Goal: Information Seeking & Learning: Learn about a topic

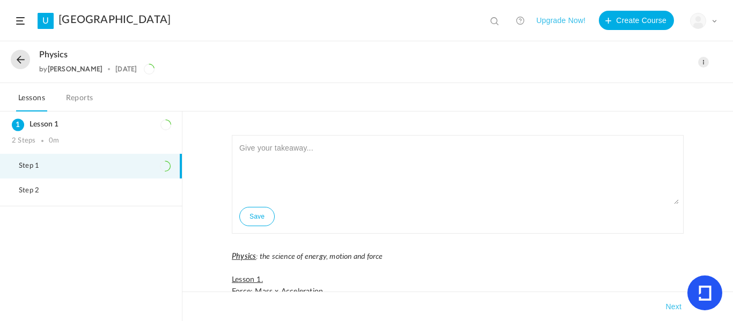
click at [17, 62] on button at bounding box center [20, 59] width 19 height 19
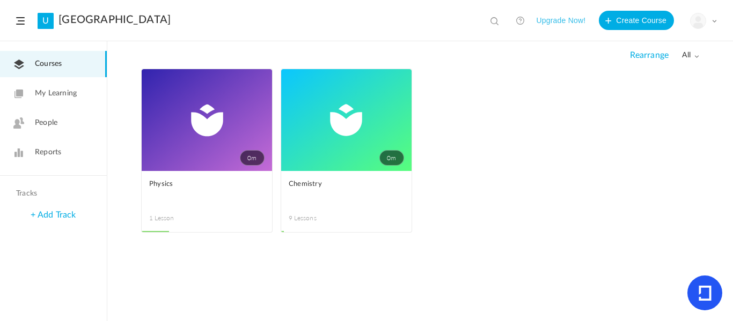
click at [315, 119] on link "0m" at bounding box center [346, 120] width 130 height 102
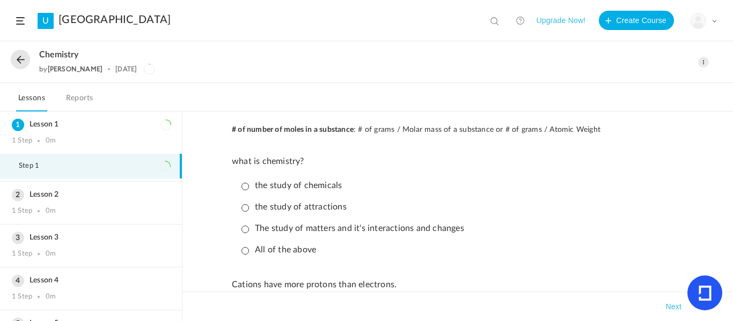
scroll to position [693, 0]
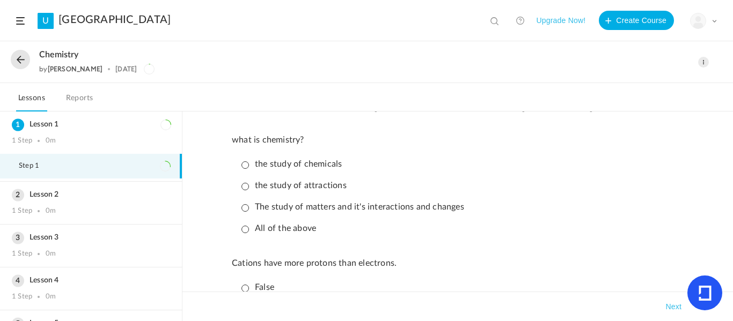
click at [271, 208] on p "The study of matters and it's interactions and changes" at bounding box center [352, 207] width 223 height 10
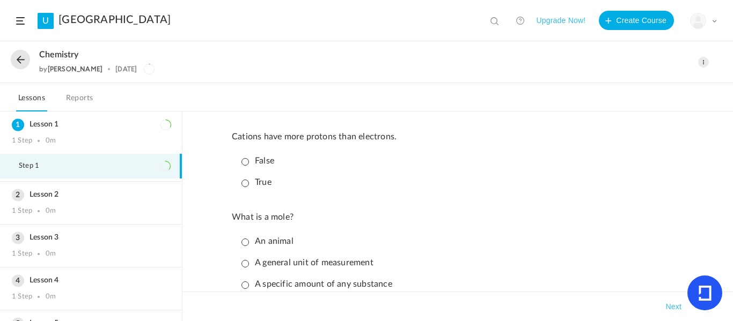
scroll to position [823, 0]
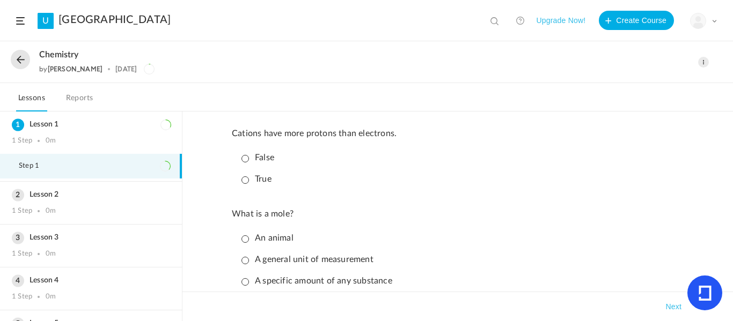
click at [252, 179] on p "True" at bounding box center [256, 179] width 30 height 10
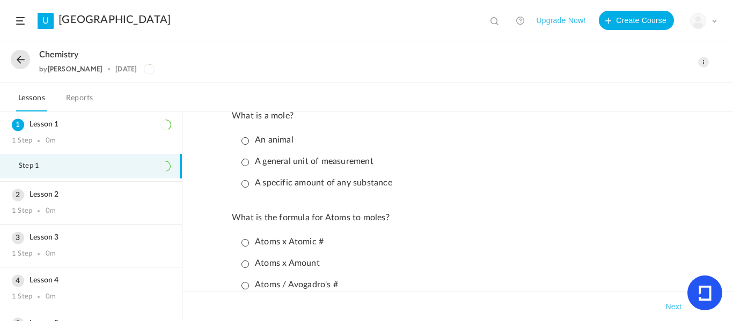
scroll to position [925, 0]
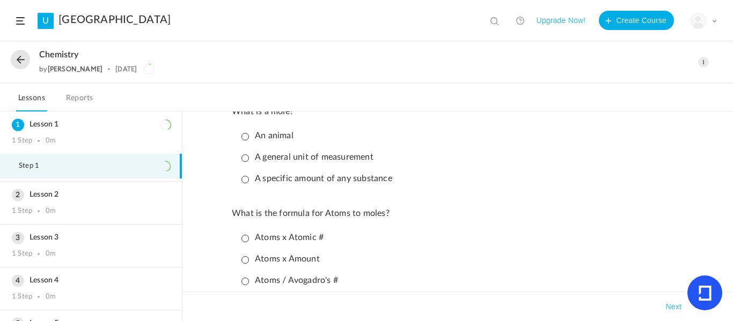
click at [366, 178] on p "A specific amount of any substance" at bounding box center [316, 179] width 151 height 10
click at [284, 215] on p "What is the formula for Atoms to moles?" at bounding box center [458, 214] width 452 height 10
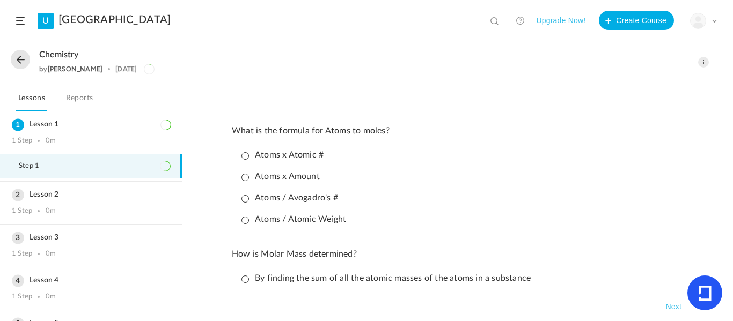
scroll to position [1035, 0]
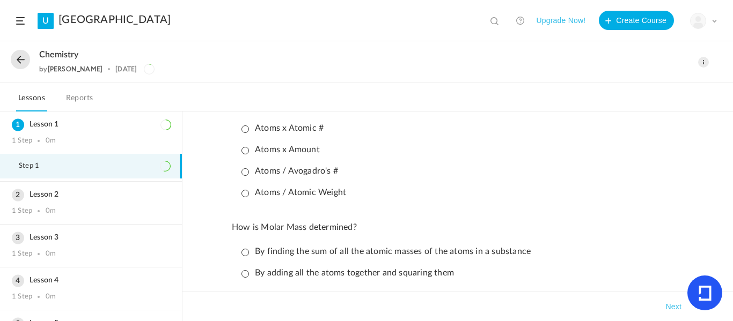
drag, startPoint x: 726, startPoint y: 266, endPoint x: 732, endPoint y: 267, distance: 6.0
click at [732, 267] on div "Save Chemistry is the science of matter and its composition, interactions and c…" at bounding box center [457, 217] width 550 height 210
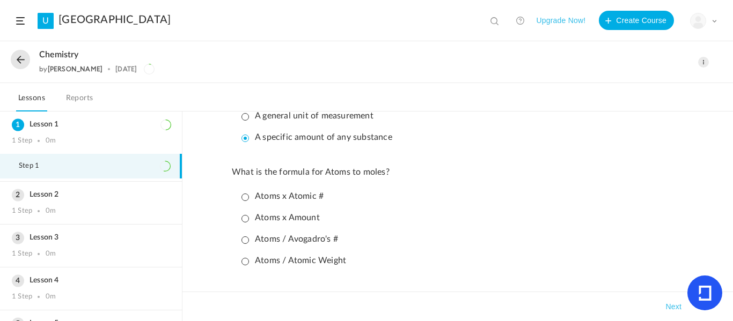
scroll to position [963, 0]
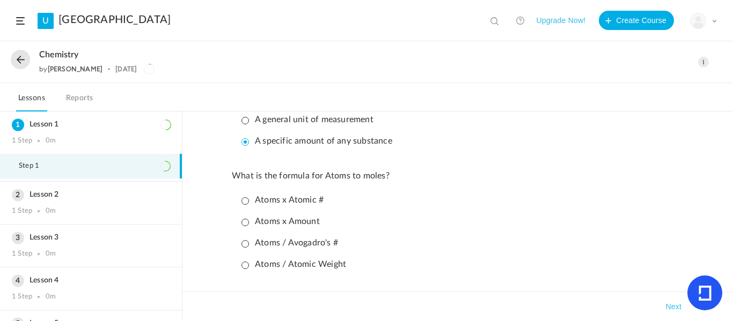
click at [263, 240] on p "Atoms / Avogadro's #" at bounding box center [289, 243] width 97 height 10
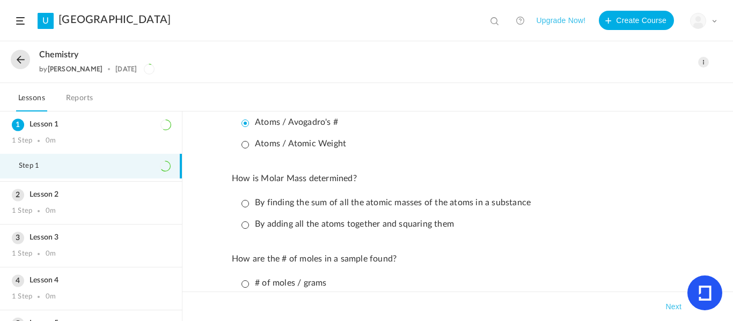
scroll to position [1110, 0]
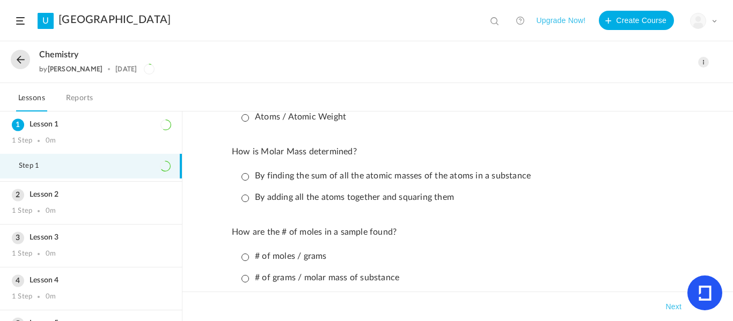
click at [287, 172] on p "By finding the sum of all the atomic masses of the atoms in a substance" at bounding box center [385, 176] width 289 height 10
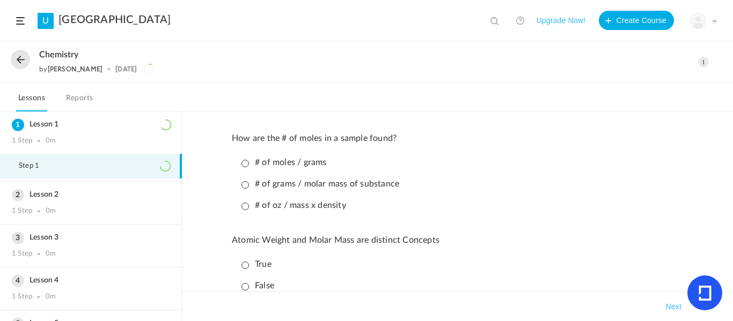
scroll to position [1197, 0]
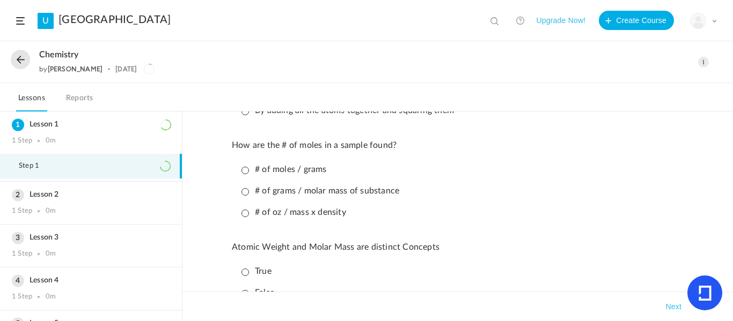
click at [259, 190] on p "# of grams / molar mass of substance" at bounding box center [320, 191] width 158 height 10
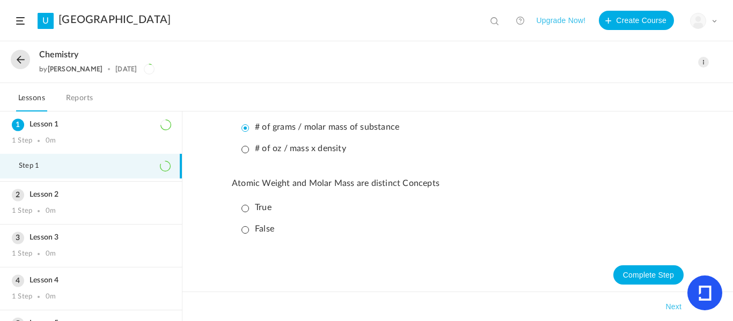
scroll to position [1265, 0]
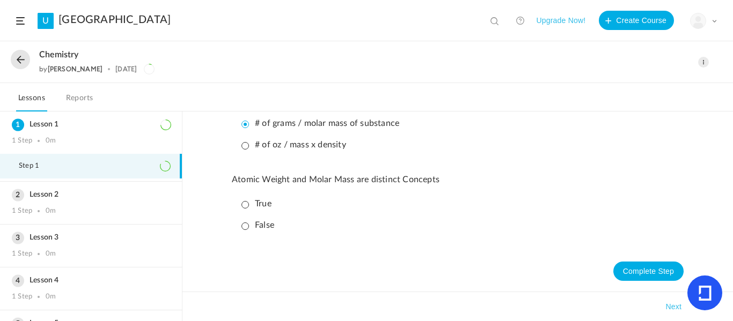
click at [259, 225] on p "False" at bounding box center [257, 225] width 33 height 10
click at [634, 274] on button "Complete Step" at bounding box center [648, 271] width 70 height 19
click at [665, 306] on button "Next" at bounding box center [673, 306] width 20 height 13
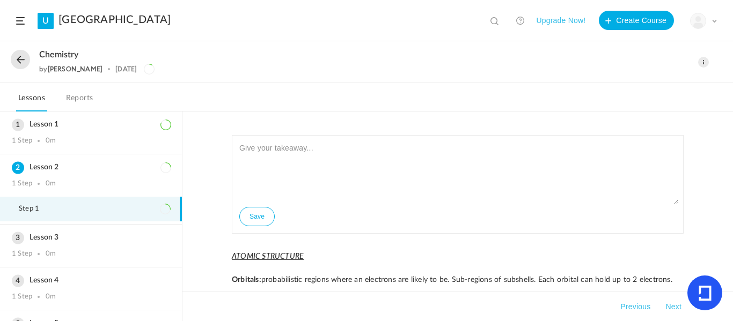
click at [76, 97] on link "Reports" at bounding box center [80, 101] width 32 height 20
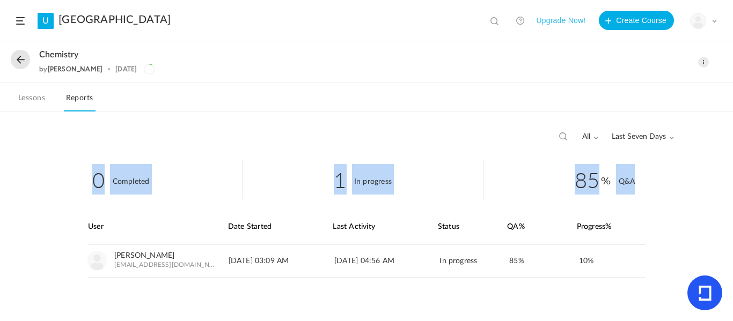
drag, startPoint x: 732, startPoint y: 150, endPoint x: 732, endPoint y: 194, distance: 44.0
click at [732, 194] on div "all All Completed In Progress Last Seven Days All Time Last Seven Days Custom R…" at bounding box center [366, 217] width 733 height 210
click at [540, 175] on li "85 Q&A" at bounding box center [605, 179] width 242 height 39
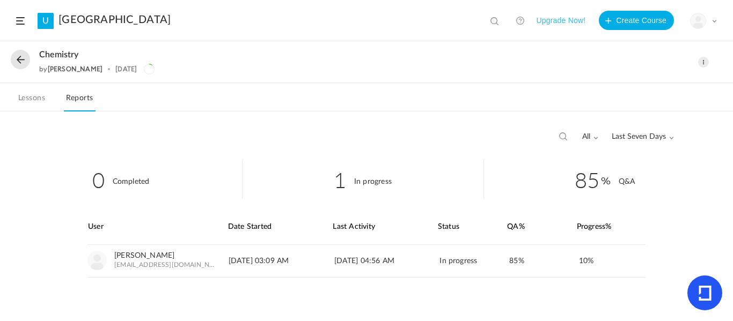
click at [0, 0] on link "View" at bounding box center [0, 0] width 0 height 0
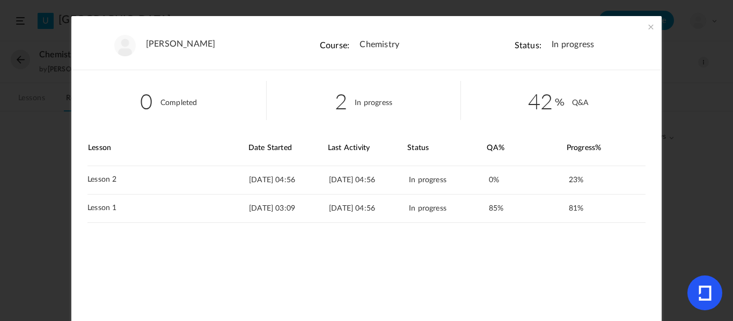
click at [0, 0] on link "View" at bounding box center [0, 0] width 0 height 0
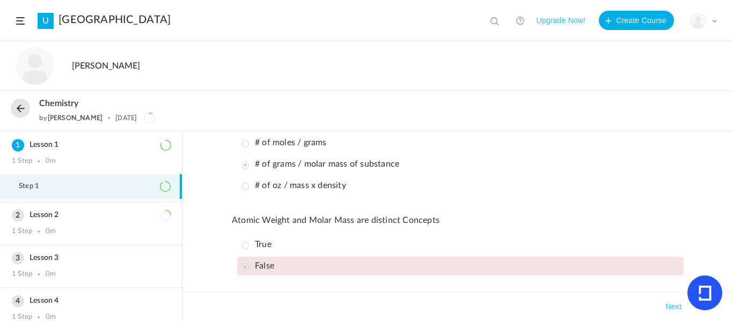
scroll to position [1232, 0]
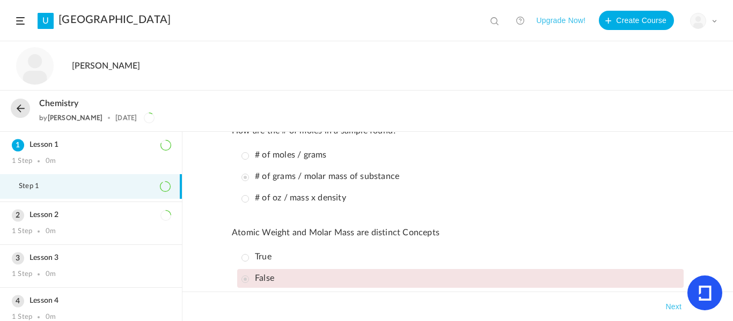
click at [43, 223] on div "Lesson 2 1 Step 0m" at bounding box center [91, 223] width 182 height 42
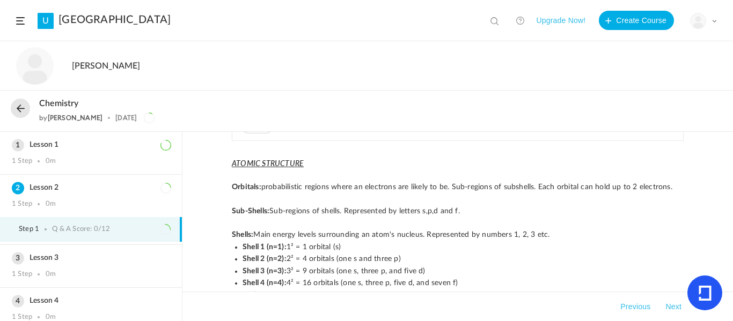
scroll to position [100, 0]
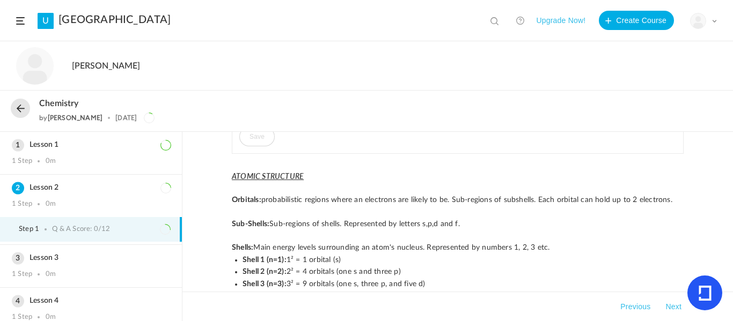
click at [75, 146] on h3 "Lesson 1" at bounding box center [91, 145] width 158 height 9
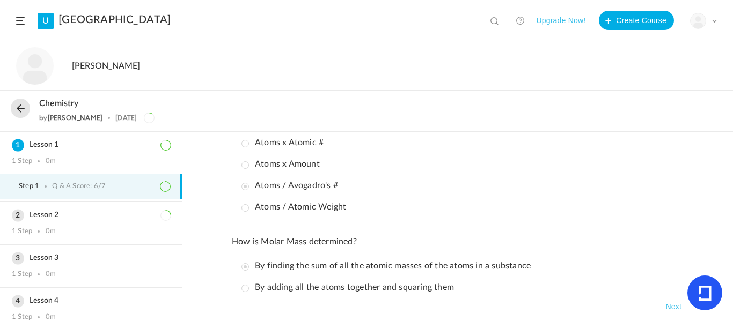
scroll to position [1244, 0]
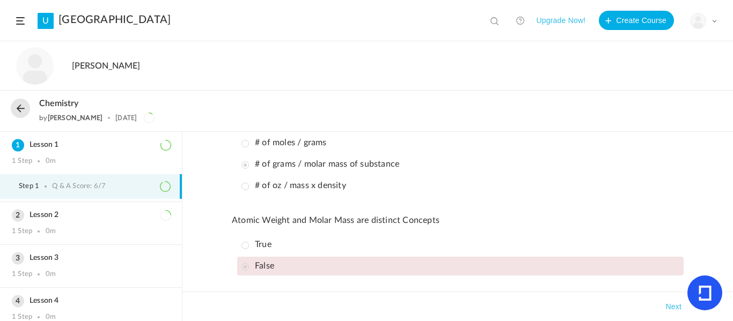
click at [672, 306] on button "Next" at bounding box center [673, 306] width 20 height 13
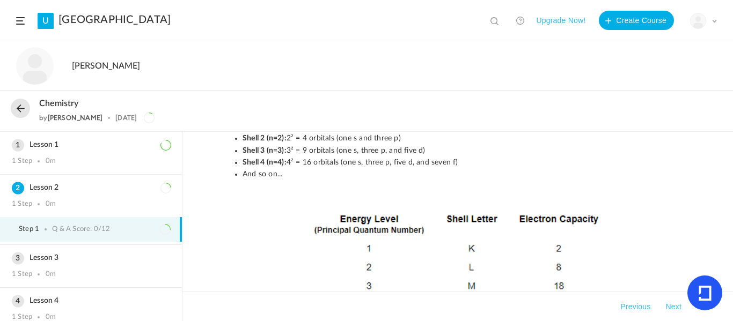
scroll to position [220, 0]
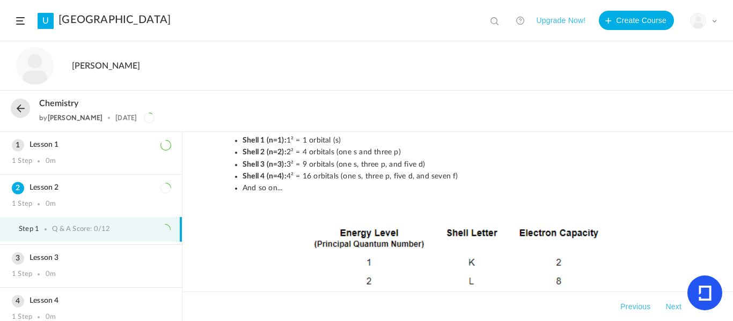
drag, startPoint x: 729, startPoint y: 151, endPoint x: 730, endPoint y: 160, distance: 8.7
click at [730, 160] on div "Save ATOMIC STRUCTURE Orbitals: probabilistic regions where an electrons are li…" at bounding box center [457, 226] width 550 height 189
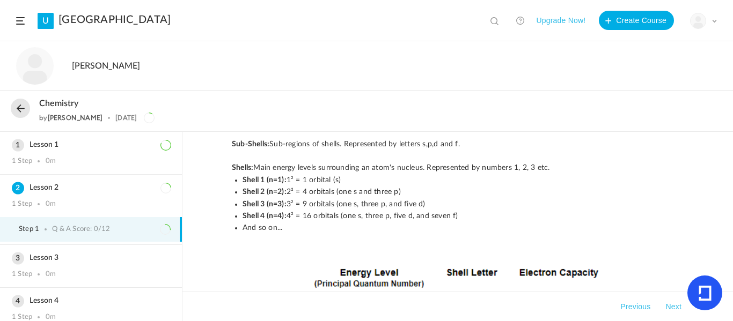
scroll to position [160, 0]
